Goal: Information Seeking & Learning: Learn about a topic

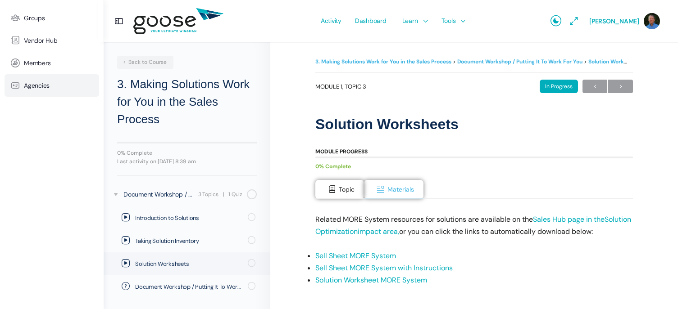
drag, startPoint x: 78, startPoint y: 86, endPoint x: 79, endPoint y: 93, distance: 7.7
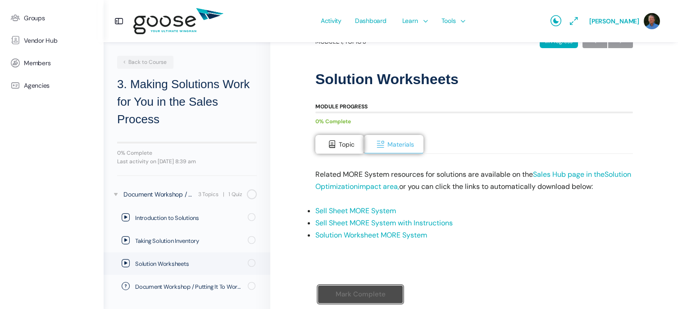
scroll to position [82, 0]
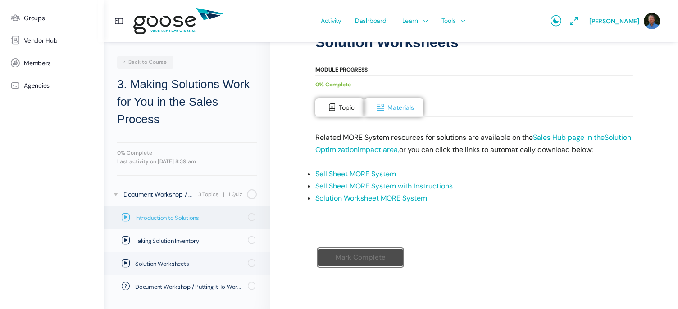
click at [166, 218] on span "Introduction to Solutions" at bounding box center [188, 218] width 107 height 9
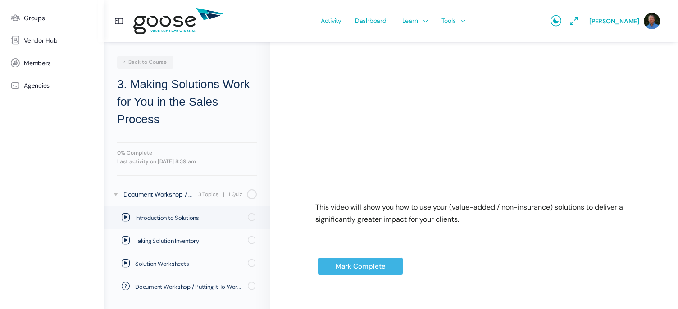
scroll to position [222, 0]
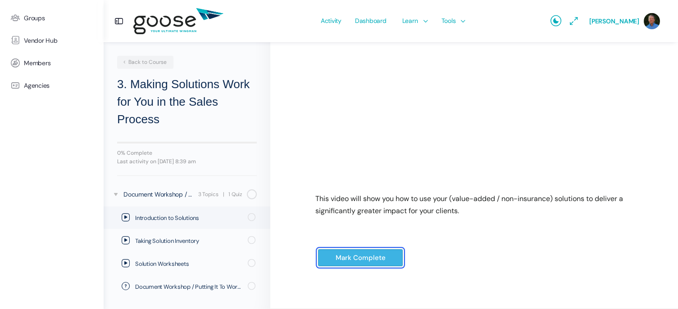
click at [344, 258] on input "Mark Complete" at bounding box center [361, 258] width 86 height 18
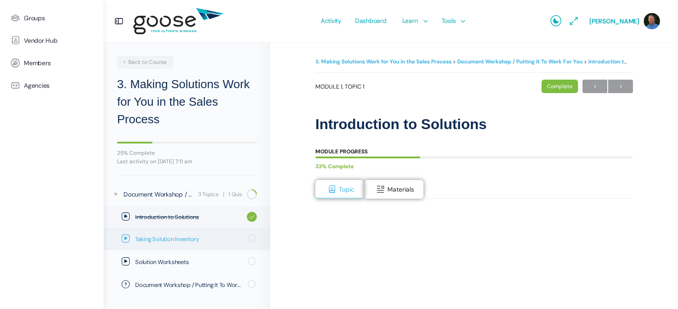
click at [200, 239] on span "Taking Solution Inventory" at bounding box center [188, 239] width 107 height 9
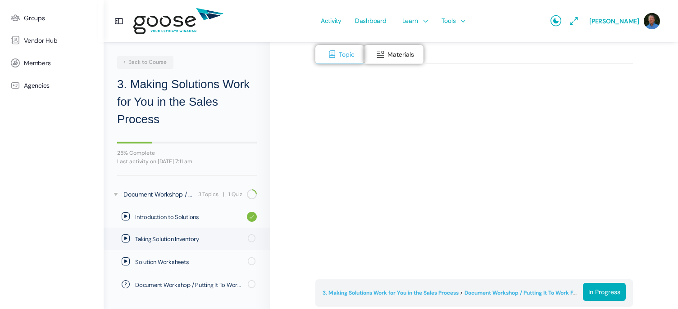
drag, startPoint x: 322, startPoint y: 268, endPoint x: 326, endPoint y: 284, distance: 16.1
drag, startPoint x: 326, startPoint y: 284, endPoint x: 400, endPoint y: 55, distance: 240.3
click at [400, 55] on span "Materials" at bounding box center [400, 54] width 27 height 8
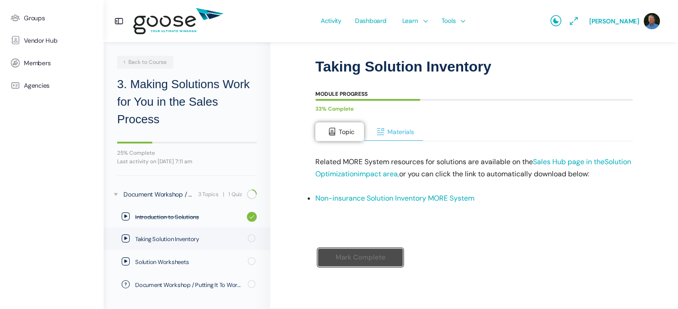
scroll to position [58, 0]
click at [394, 129] on span "Materials" at bounding box center [400, 132] width 27 height 8
click at [380, 199] on link "Non-insurance Solution Inventory MORE System" at bounding box center [394, 198] width 159 height 9
click at [166, 237] on span "Taking Solution Inventory" at bounding box center [188, 239] width 107 height 9
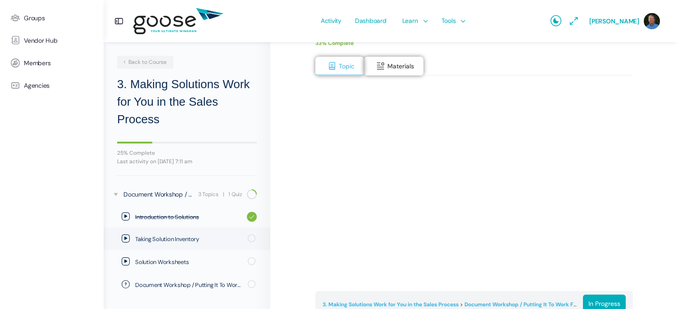
scroll to position [135, 0]
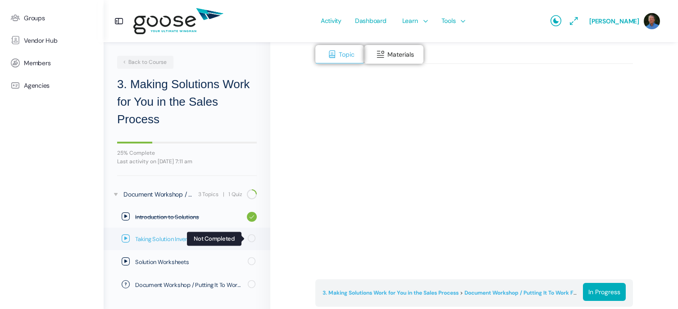
click at [252, 238] on icon at bounding box center [251, 238] width 10 height 10
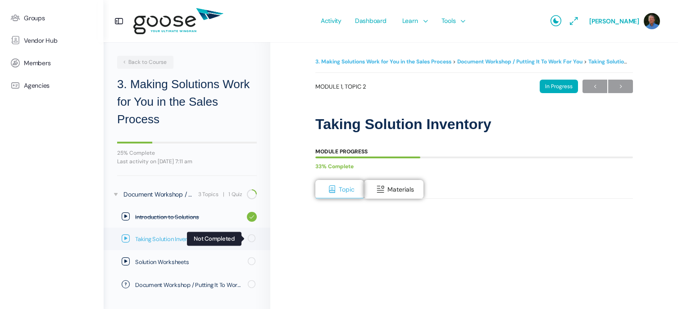
click at [253, 239] on icon at bounding box center [251, 238] width 10 height 10
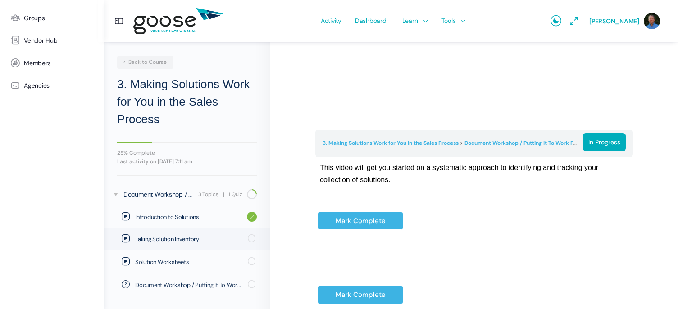
scroll to position [315, 0]
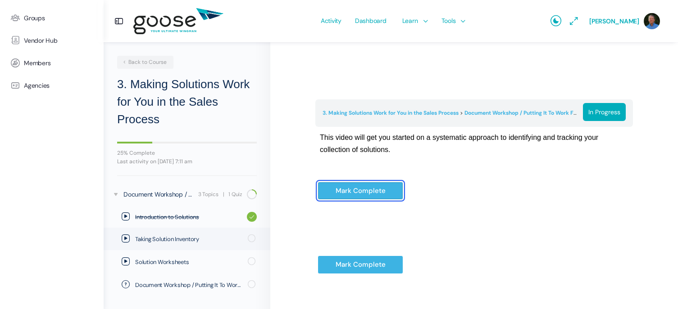
click at [347, 191] on input "Mark Complete" at bounding box center [361, 191] width 86 height 18
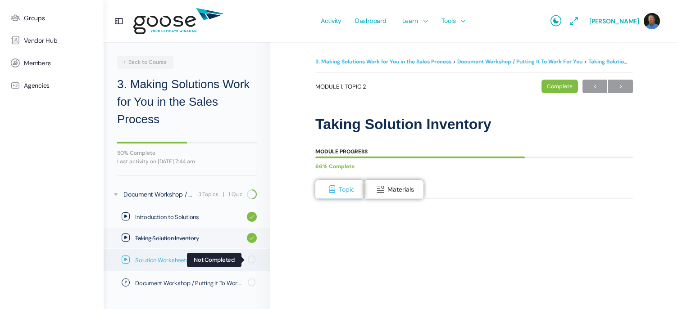
click at [253, 259] on icon at bounding box center [251, 259] width 10 height 10
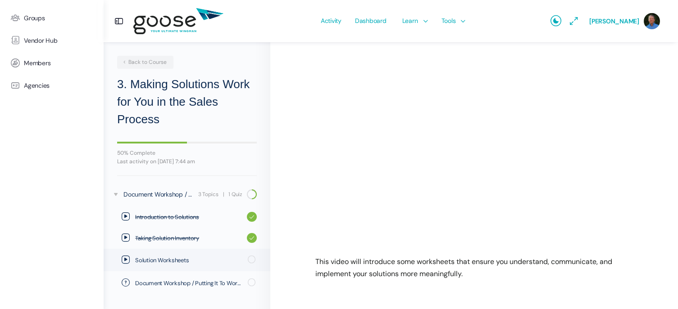
scroll to position [239, 0]
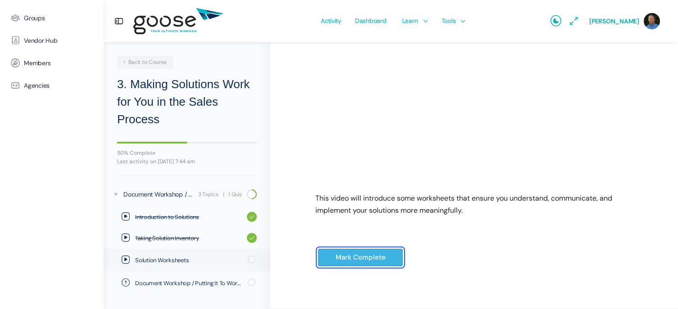
click at [338, 259] on input "Mark Complete" at bounding box center [361, 258] width 86 height 18
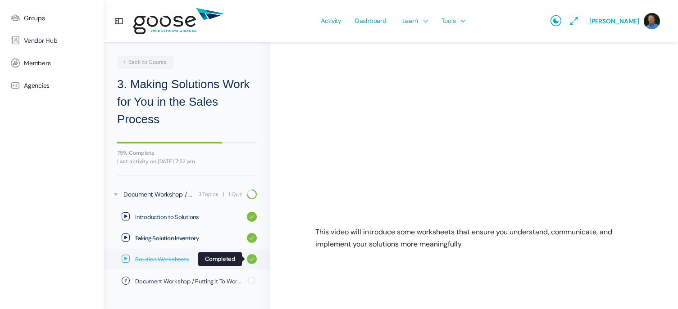
scroll to position [206, 0]
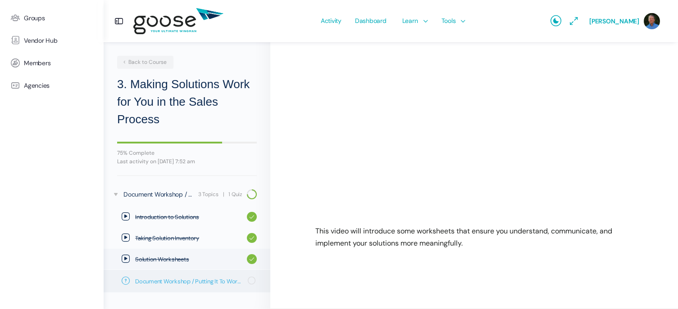
click at [161, 279] on span "Document Workshop / Putting It To Work For You: Quiz" at bounding box center [188, 281] width 107 height 9
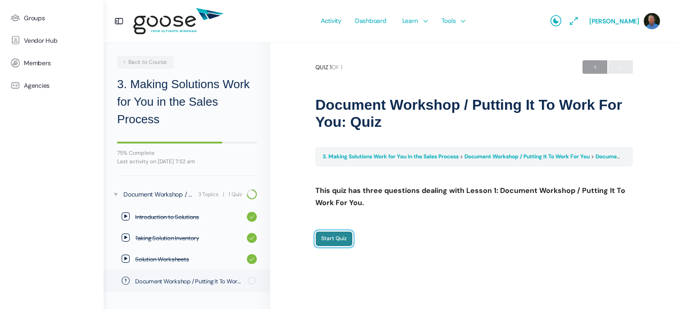
click at [330, 241] on input "Start Quiz" at bounding box center [333, 238] width 37 height 15
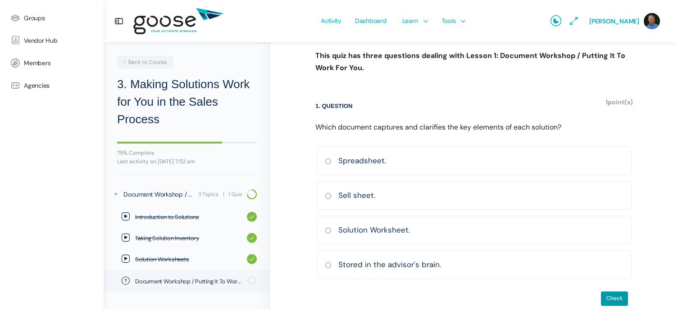
scroll to position [151, 0]
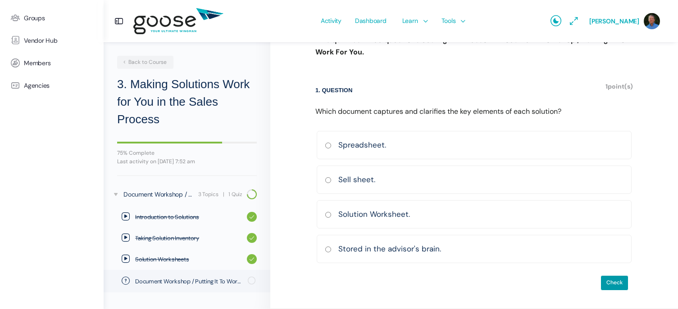
click at [328, 180] on input "Sell sheet. [GEOGRAPHIC_DATA] Incorrect Correct answer" at bounding box center [328, 180] width 7 height 6
radio input "true"
click at [619, 282] on input "Check" at bounding box center [614, 283] width 28 height 15
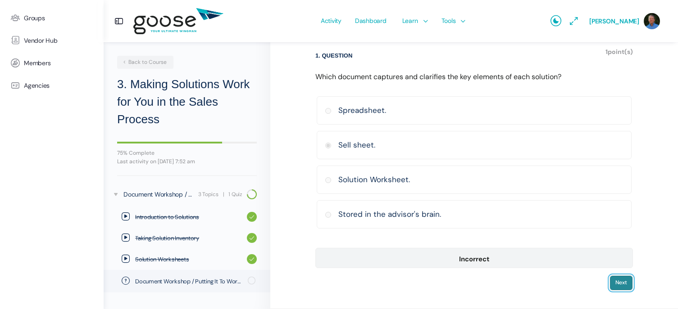
click at [622, 284] on input "Next" at bounding box center [620, 283] width 23 height 15
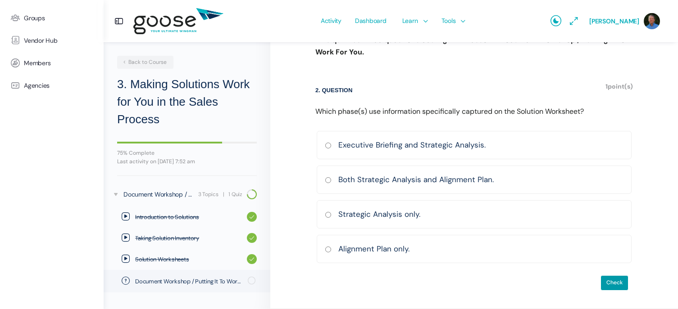
click at [328, 179] on input "Both Strategic Analysis and Alignment Plan. [GEOGRAPHIC_DATA] Incorrect Correct…" at bounding box center [328, 180] width 7 height 6
radio input "true"
click at [618, 281] on input "Check" at bounding box center [614, 283] width 28 height 15
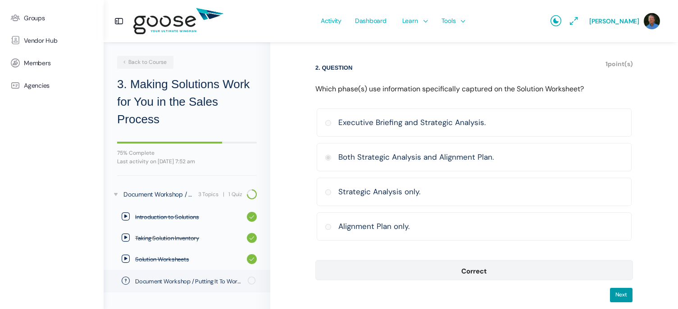
scroll to position [186, 0]
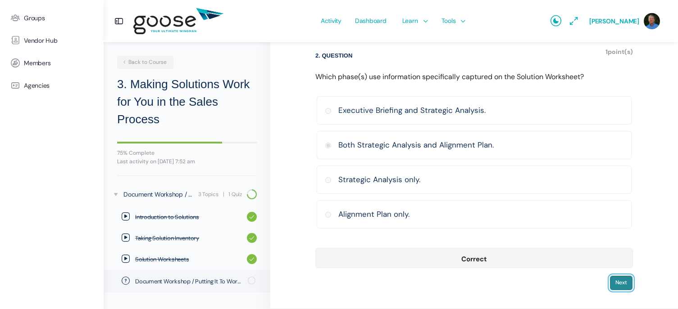
click at [619, 284] on input "Next" at bounding box center [620, 283] width 23 height 15
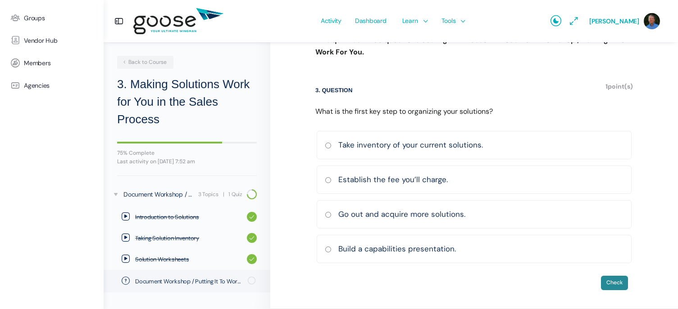
scroll to position [151, 0]
click at [328, 147] on input "Take inventory of your current solutions. Correct Incorrect Correct answer" at bounding box center [328, 146] width 7 height 6
radio input "true"
click at [616, 284] on input "Check" at bounding box center [614, 283] width 28 height 15
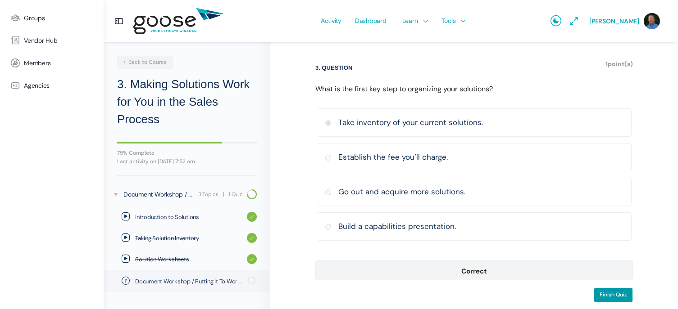
scroll to position [186, 0]
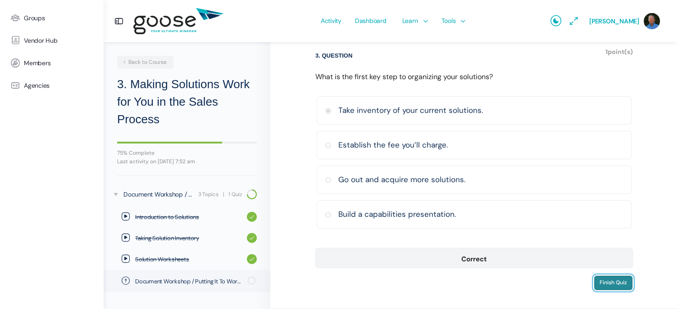
click at [613, 285] on input "Finish Quiz" at bounding box center [613, 283] width 39 height 15
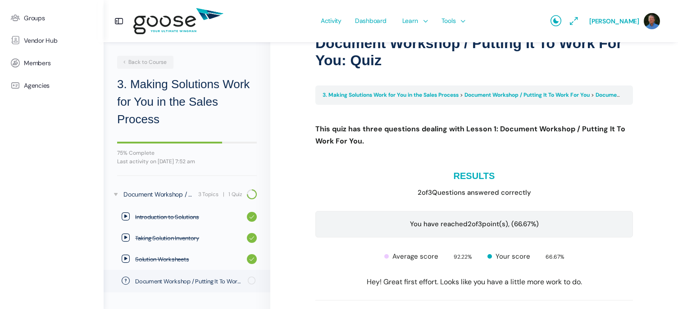
scroll to position [0, 0]
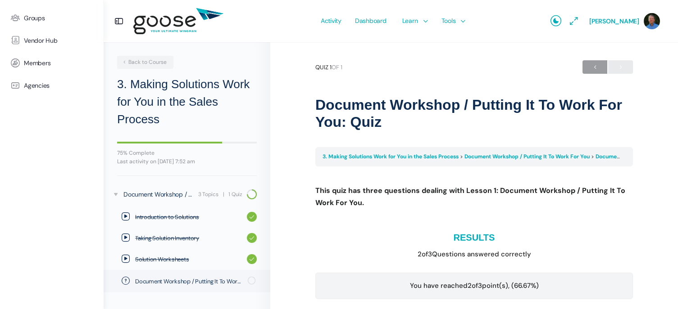
click at [170, 18] on img at bounding box center [178, 22] width 90 height 36
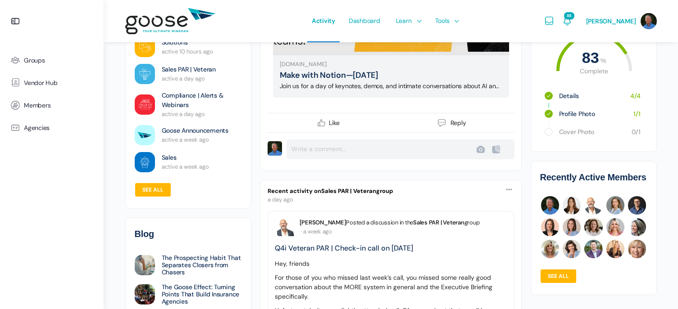
scroll to position [405, 0]
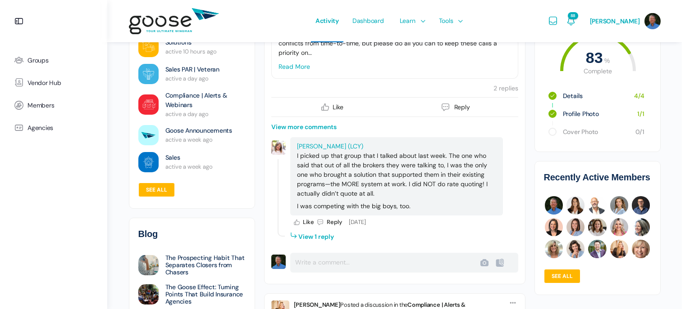
scroll to position [676, 0]
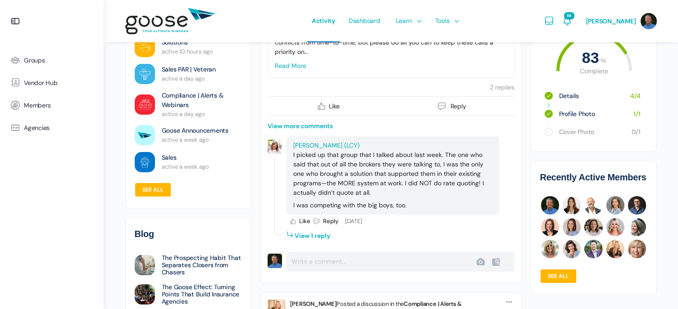
click at [322, 237] on li "View 1 reply" at bounding box center [308, 235] width 45 height 14
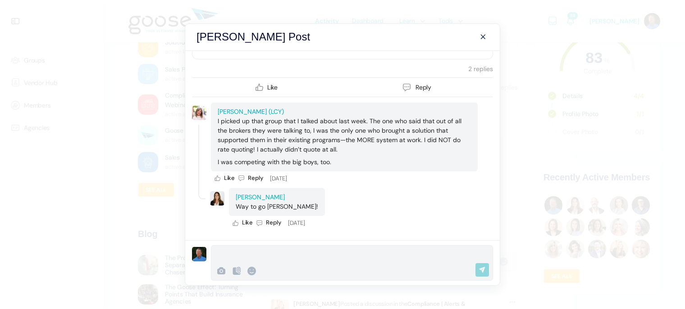
scroll to position [151, 0]
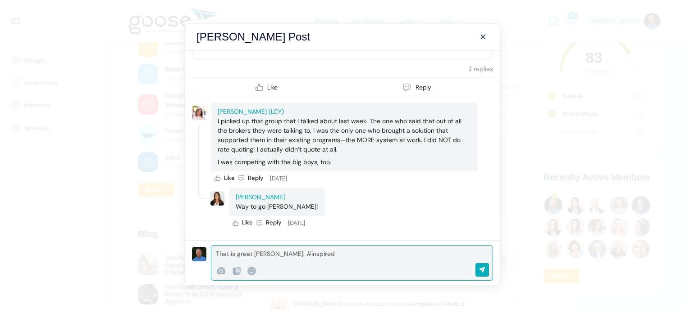
click at [480, 272] on input "Post" at bounding box center [484, 270] width 19 height 14
type input "Save"
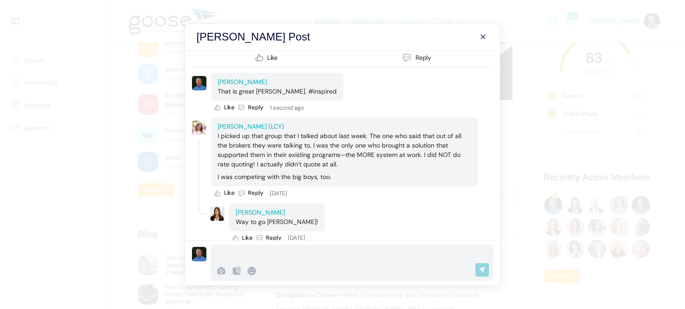
scroll to position [195, 0]
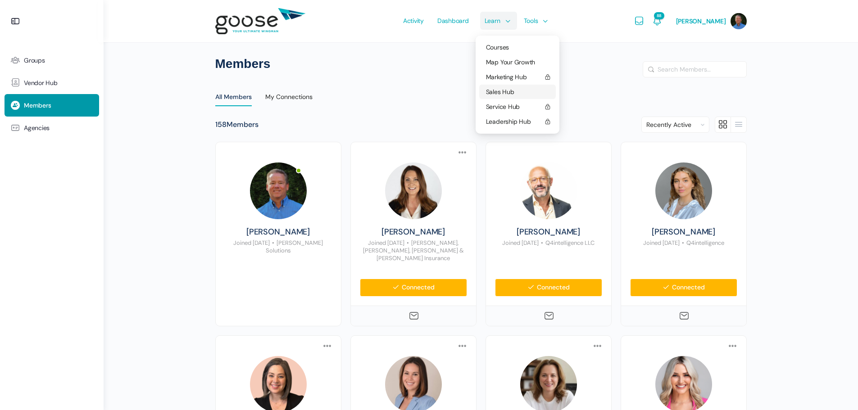
click at [503, 93] on span "Sales Hub" at bounding box center [500, 92] width 28 height 8
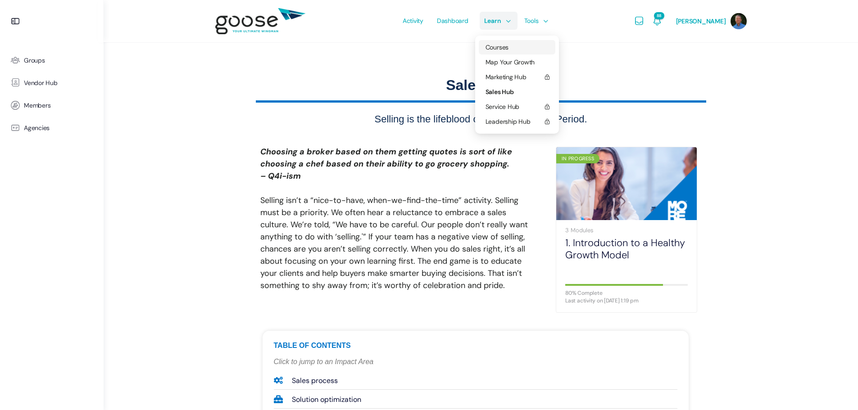
click at [500, 47] on span "Courses" at bounding box center [497, 47] width 23 height 8
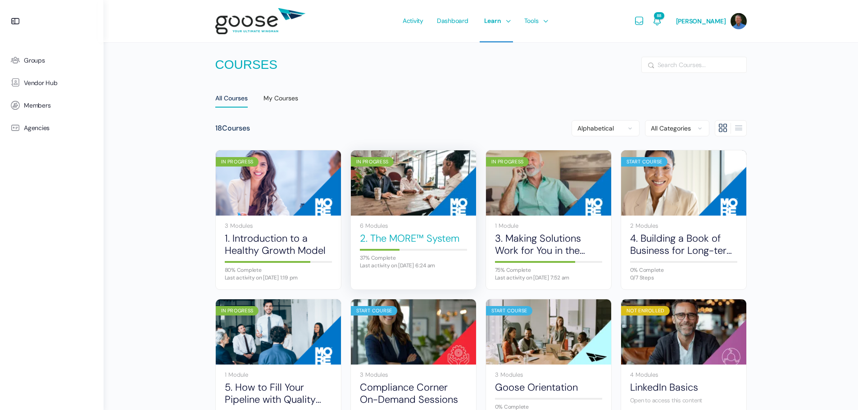
click at [395, 236] on link "2. The MORE™ System" at bounding box center [413, 238] width 107 height 12
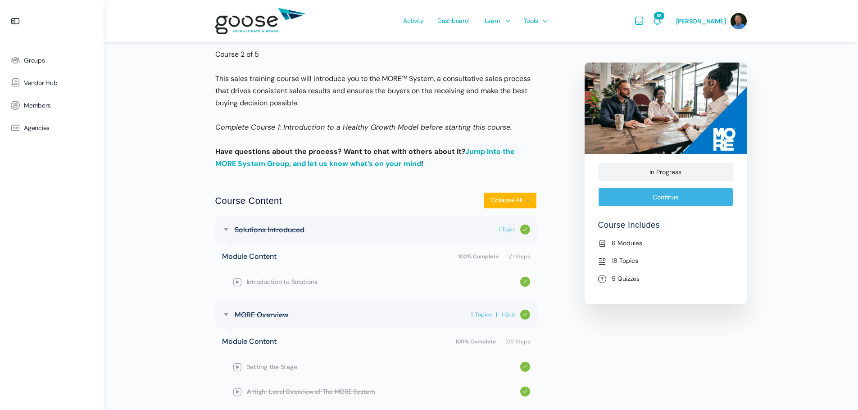
scroll to position [180, 0]
drag, startPoint x: 616, startPoint y: 241, endPoint x: 619, endPoint y: 245, distance: 5.6
click at [616, 241] on li "6 Modules" at bounding box center [665, 243] width 135 height 11
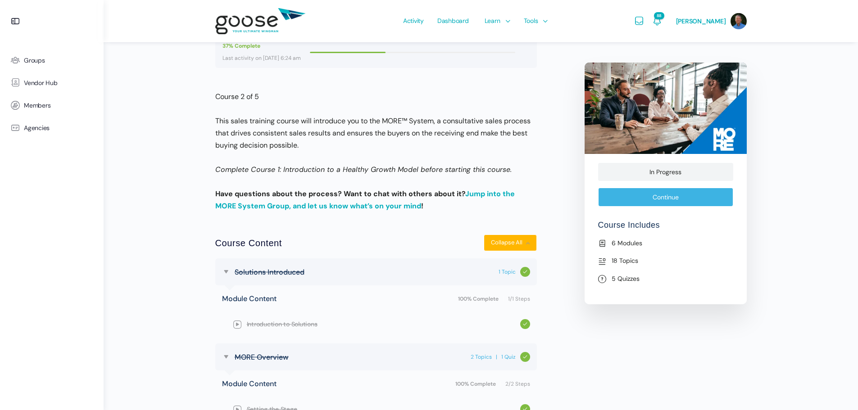
scroll to position [0, 0]
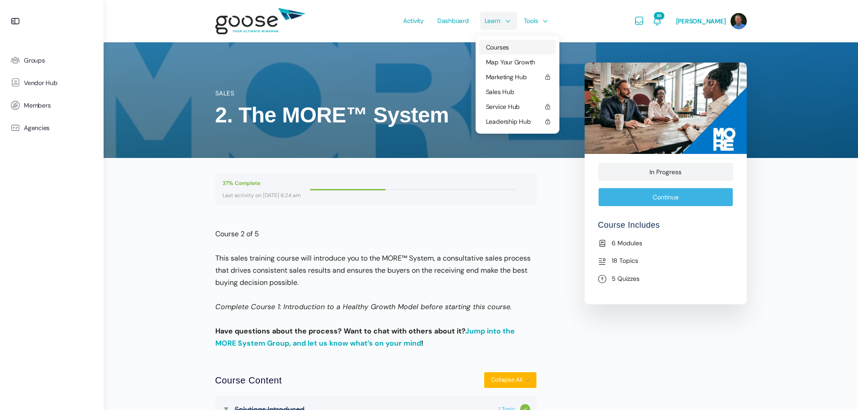
click at [498, 47] on span "Courses" at bounding box center [497, 47] width 23 height 8
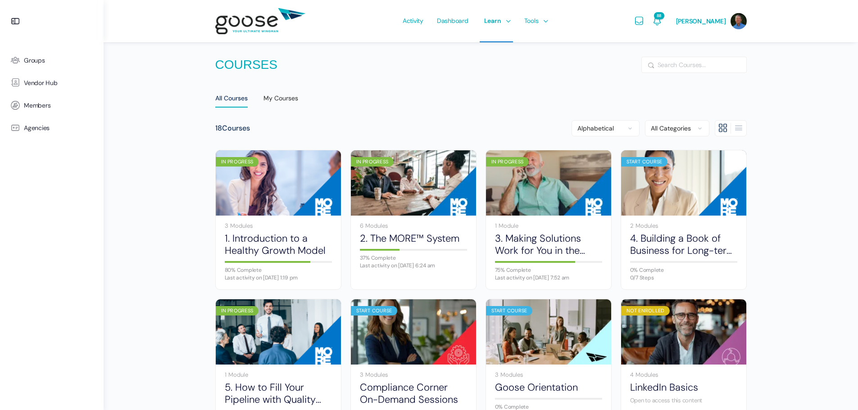
scroll to position [45, 0]
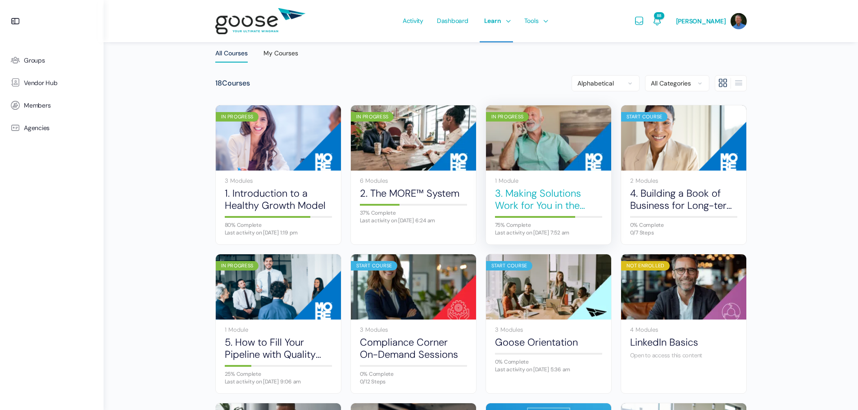
click at [508, 194] on link "3. Making Solutions Work for You in the Sales Process" at bounding box center [548, 199] width 107 height 25
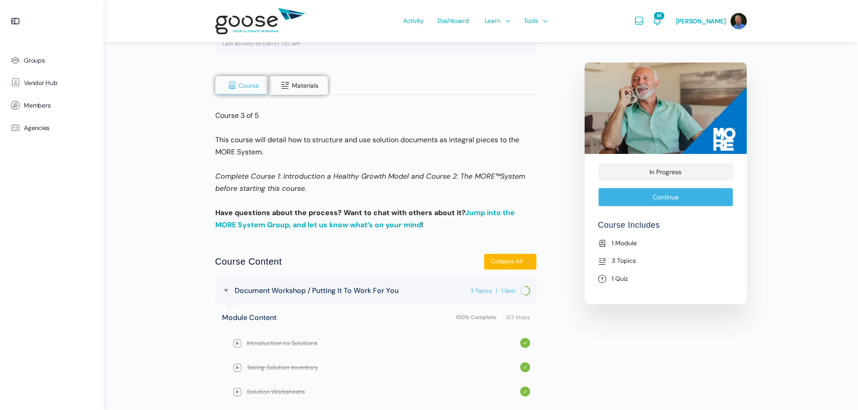
scroll to position [180, 0]
click at [314, 86] on span "Materials" at bounding box center [305, 84] width 27 height 8
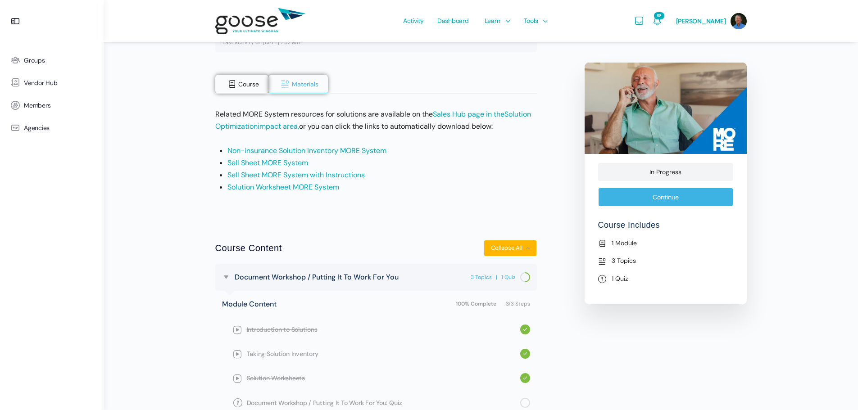
click at [309, 186] on link "Solution Worksheet MORE System" at bounding box center [283, 186] width 112 height 9
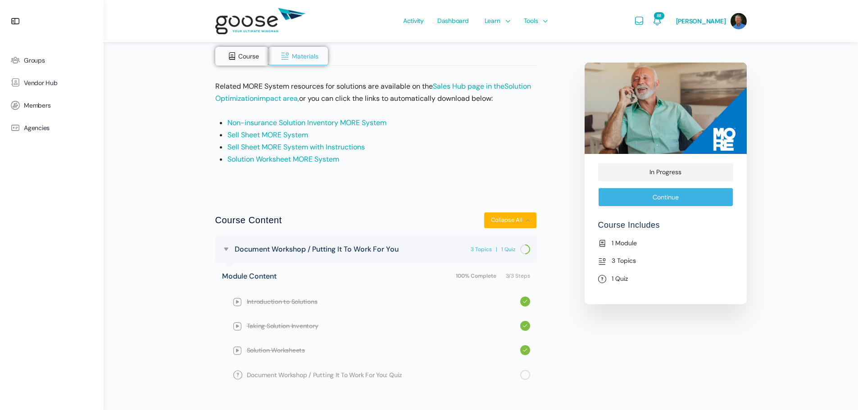
scroll to position [223, 0]
